Goal: Transaction & Acquisition: Purchase product/service

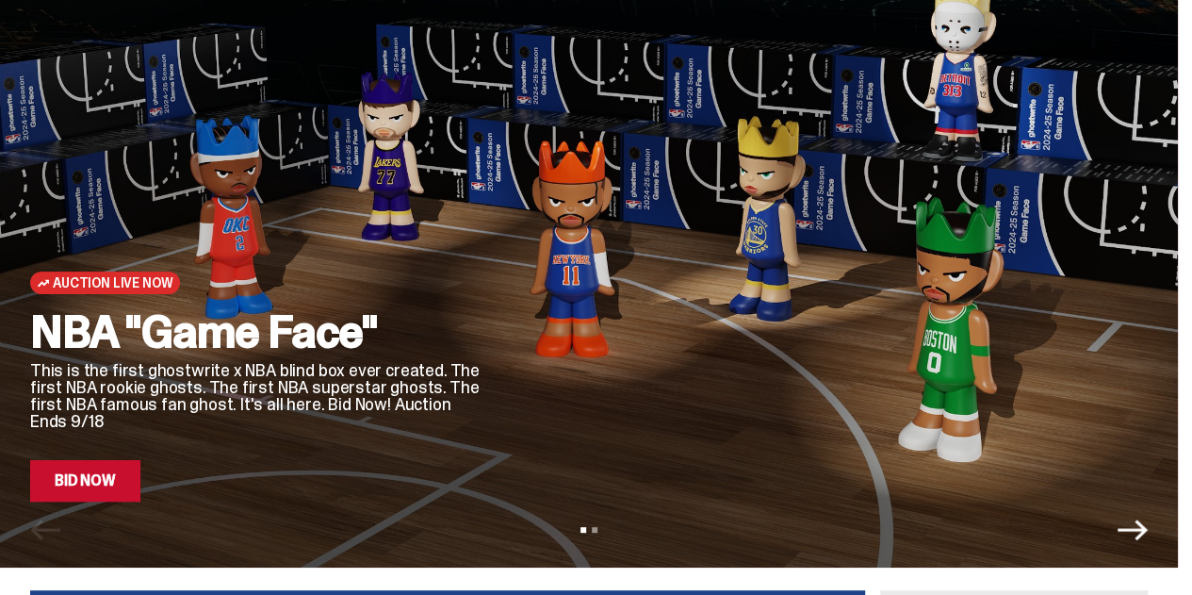
scroll to position [113, 0]
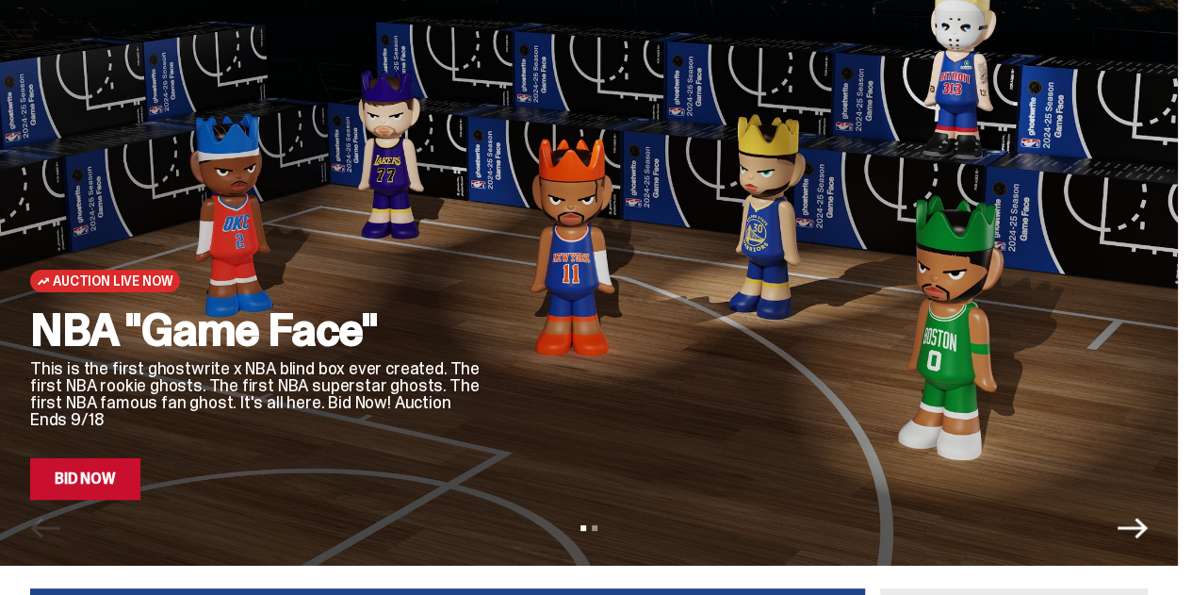
click at [108, 474] on link "Bid Now" at bounding box center [85, 478] width 110 height 41
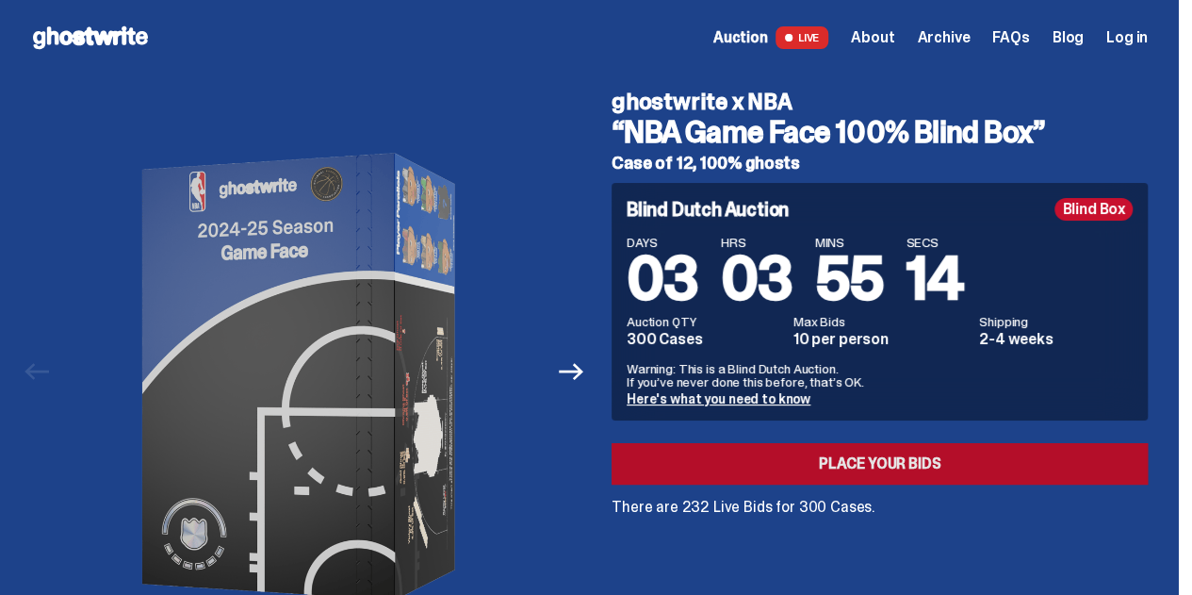
click at [815, 468] on link "Place your Bids" at bounding box center [880, 463] width 536 height 41
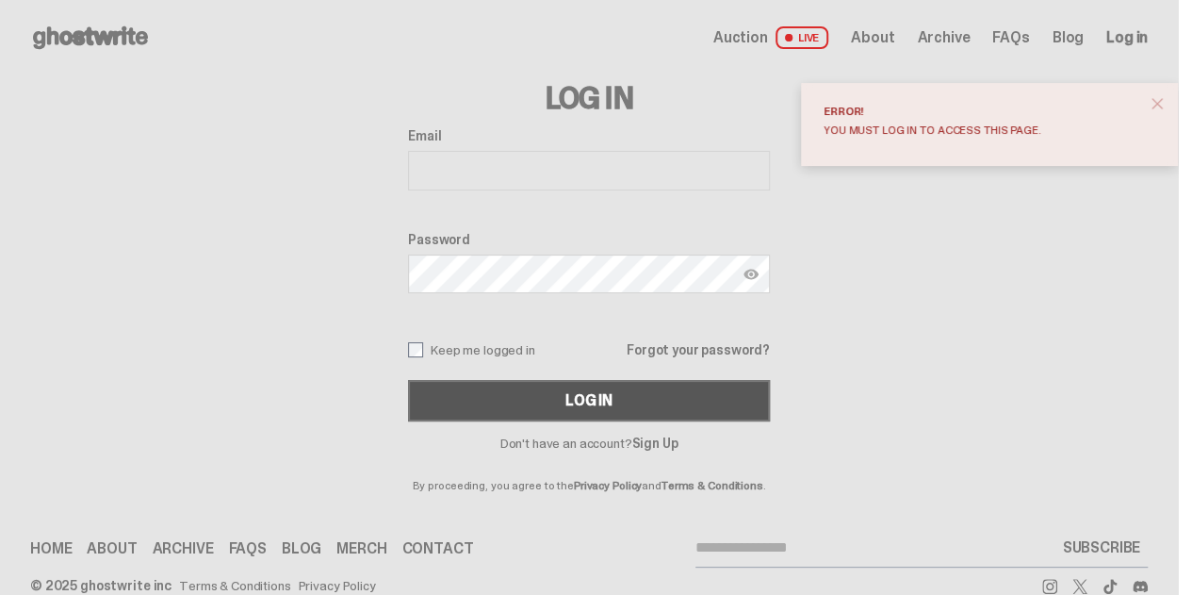
type input "**********"
click at [686, 383] on button "Log In" at bounding box center [589, 400] width 362 height 41
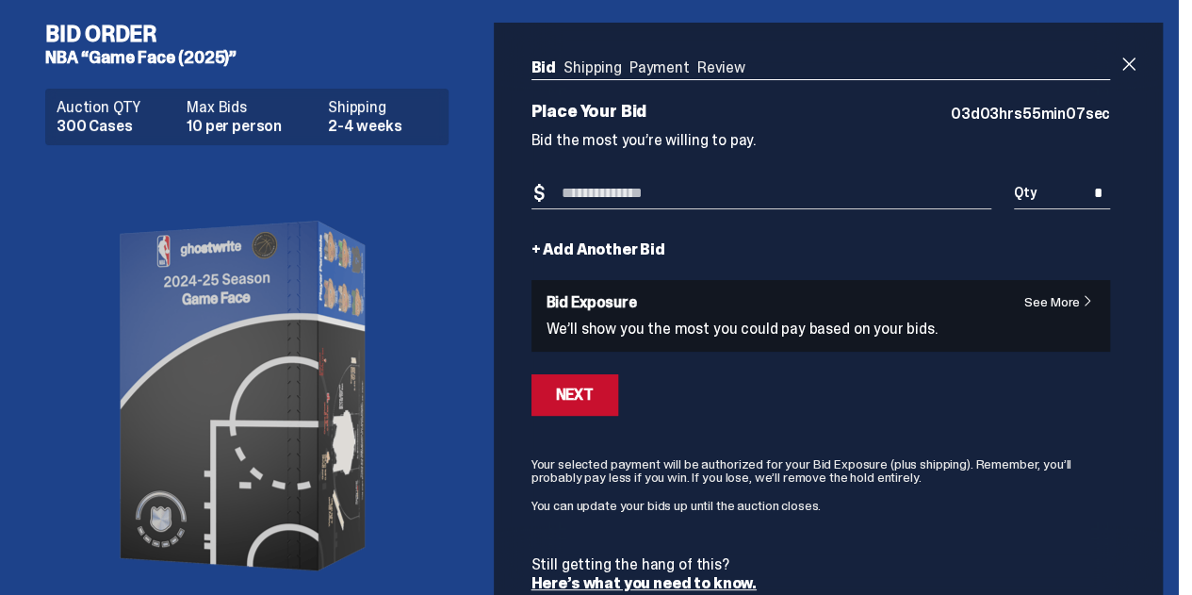
click at [1103, 205] on input "*" at bounding box center [1062, 193] width 96 height 31
type input "**"
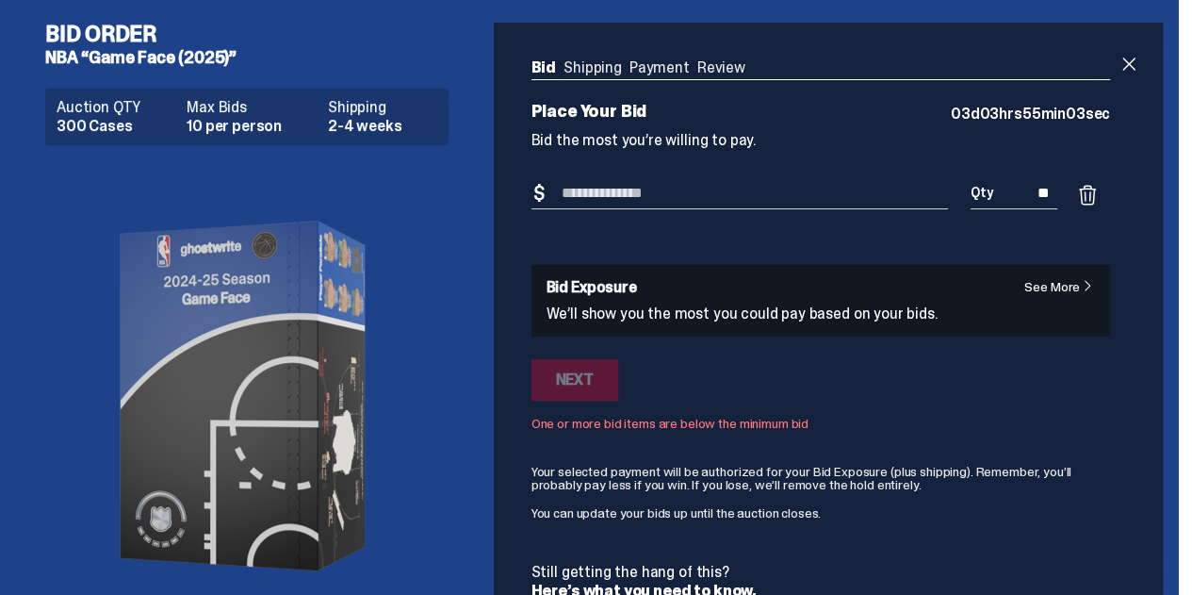
click at [871, 189] on input "Bid Amount" at bounding box center [740, 193] width 417 height 31
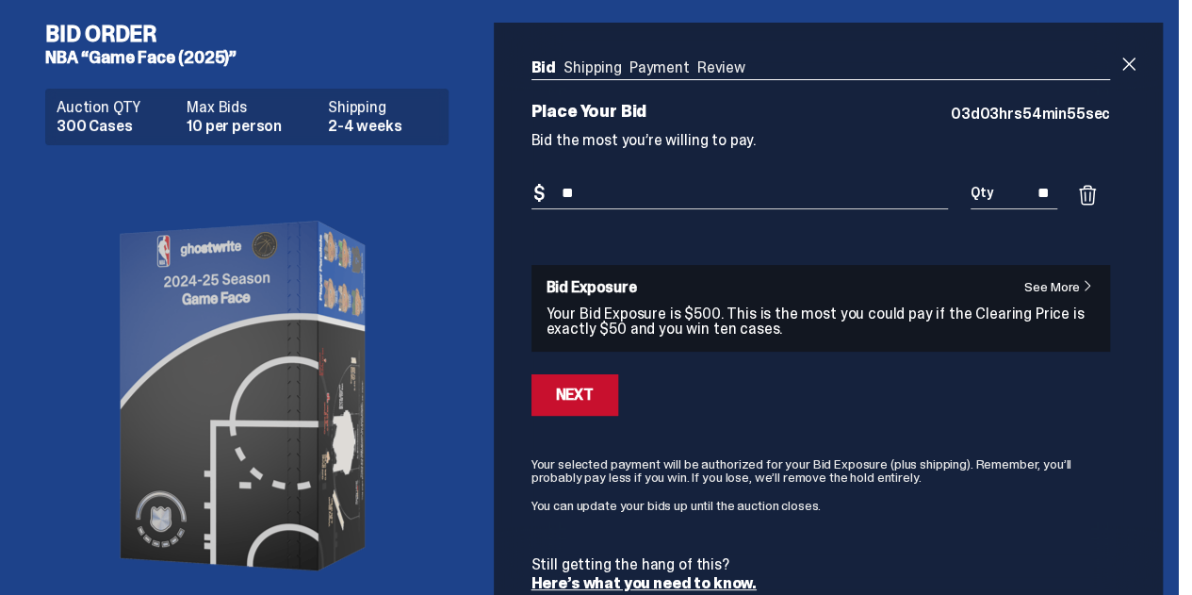
type input "*"
type input "***"
click at [579, 384] on button "Next" at bounding box center [575, 394] width 87 height 41
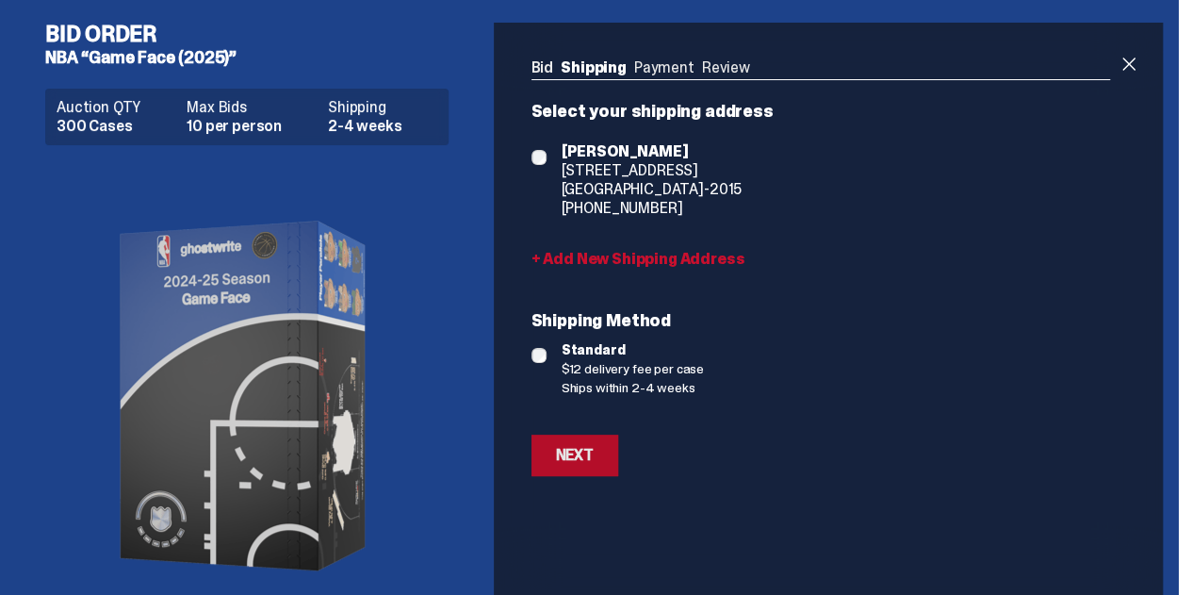
click at [588, 468] on button "Next" at bounding box center [575, 454] width 87 height 41
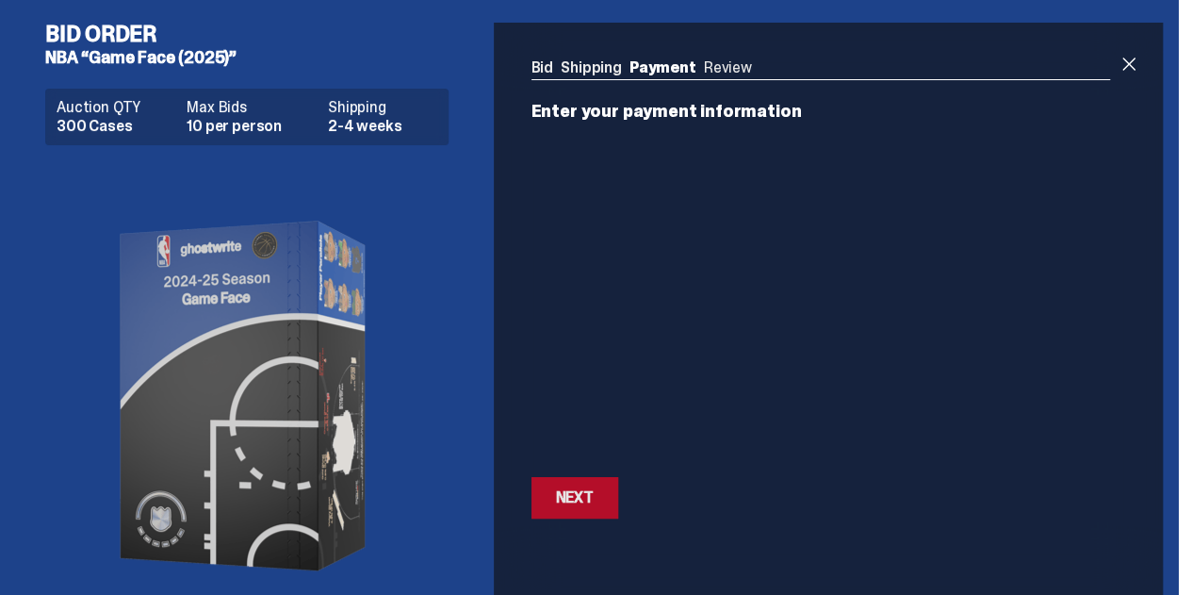
click at [581, 499] on div "Next" at bounding box center [575, 497] width 38 height 15
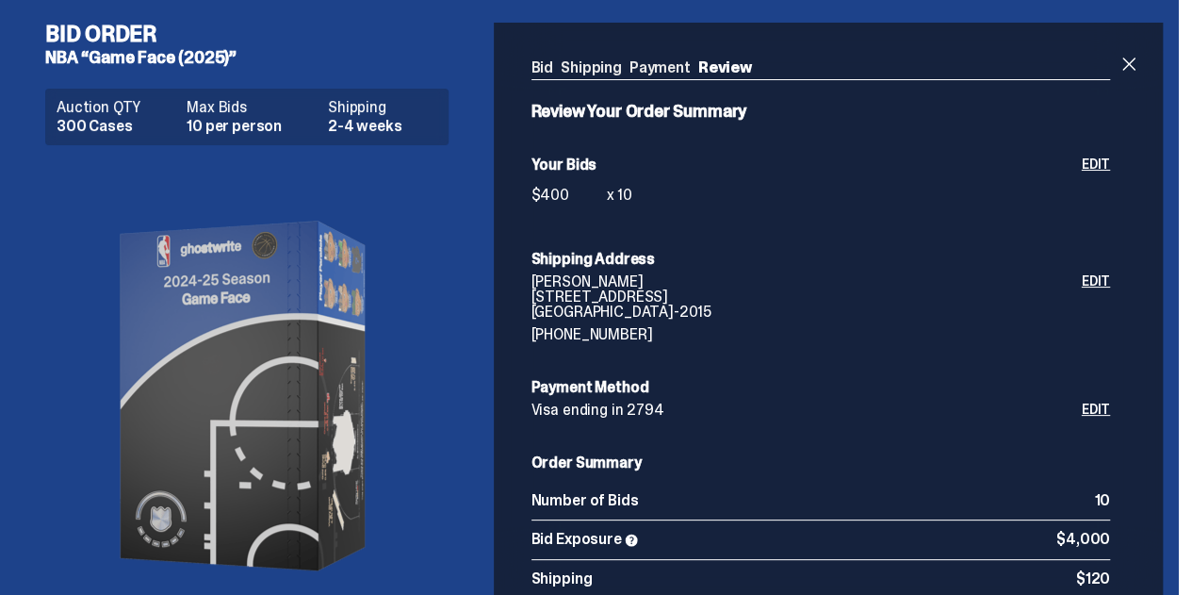
scroll to position [323, 0]
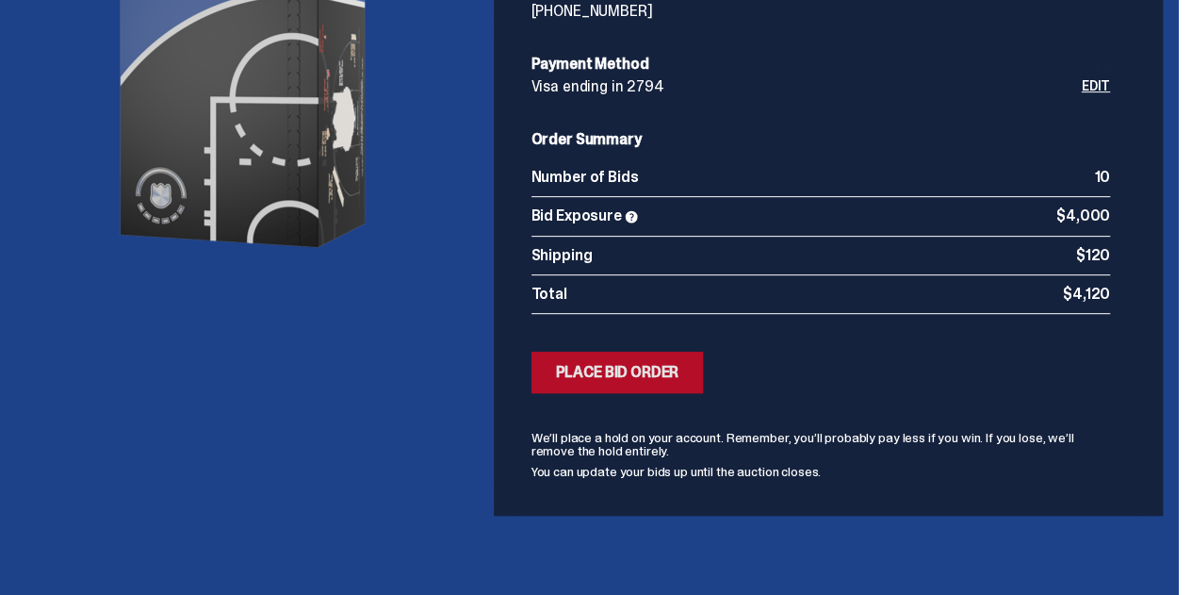
click at [653, 367] on div "Place Bid Order" at bounding box center [617, 372] width 123 height 15
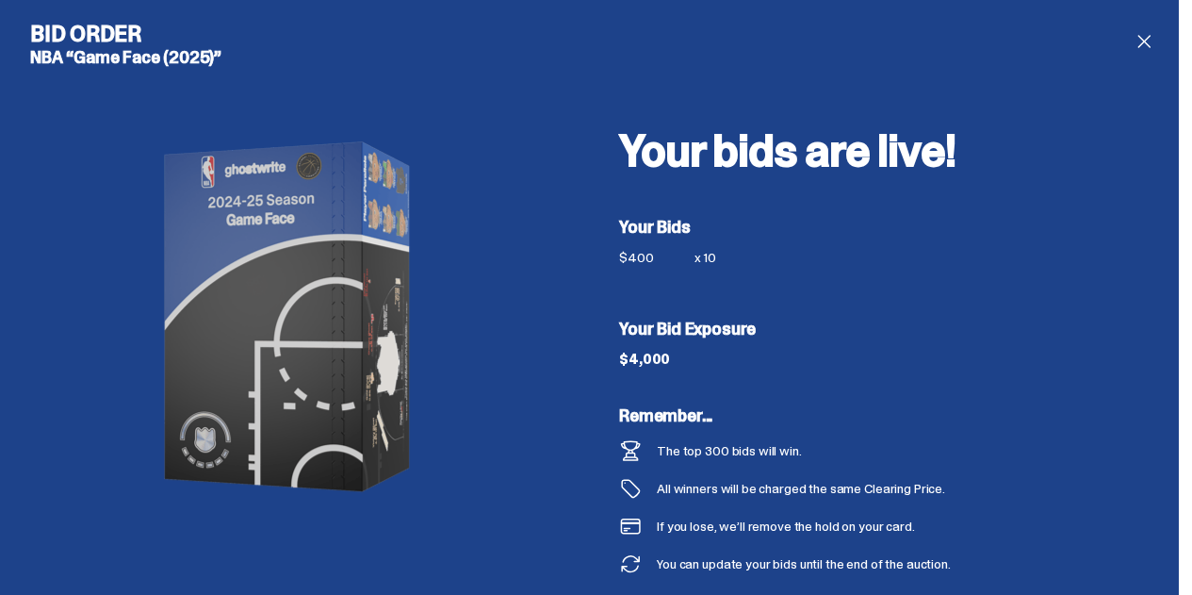
click at [956, 447] on div "The top 300 bids will win." at bounding box center [808, 450] width 378 height 23
click at [1154, 38] on span at bounding box center [1144, 41] width 23 height 23
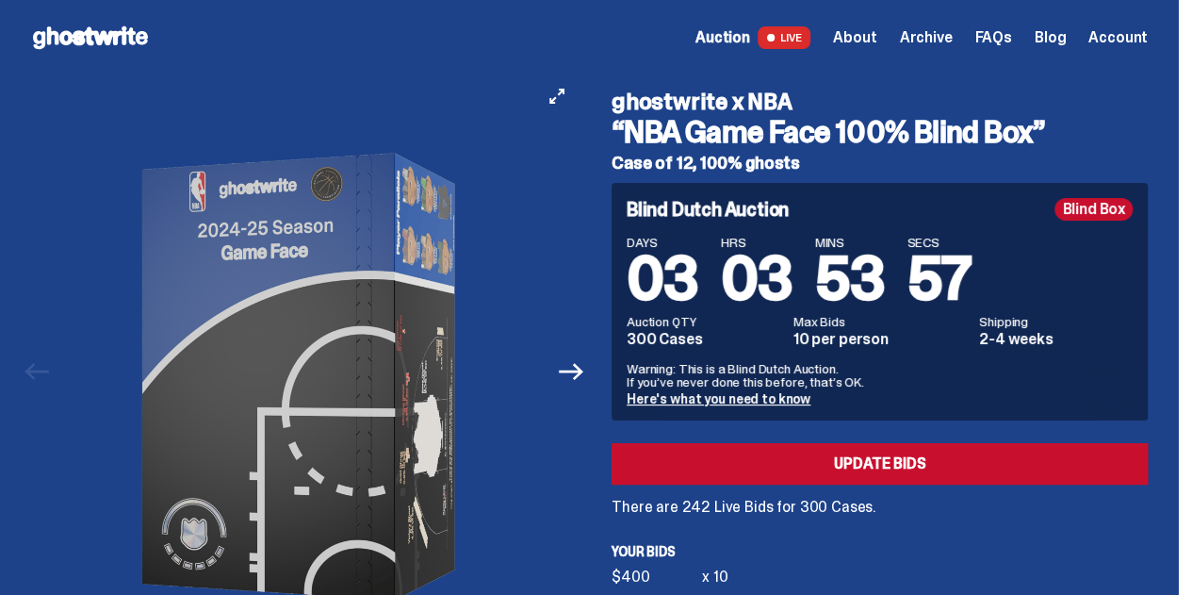
click at [415, 110] on img at bounding box center [304, 376] width 482 height 602
